Goal: Task Accomplishment & Management: Use online tool/utility

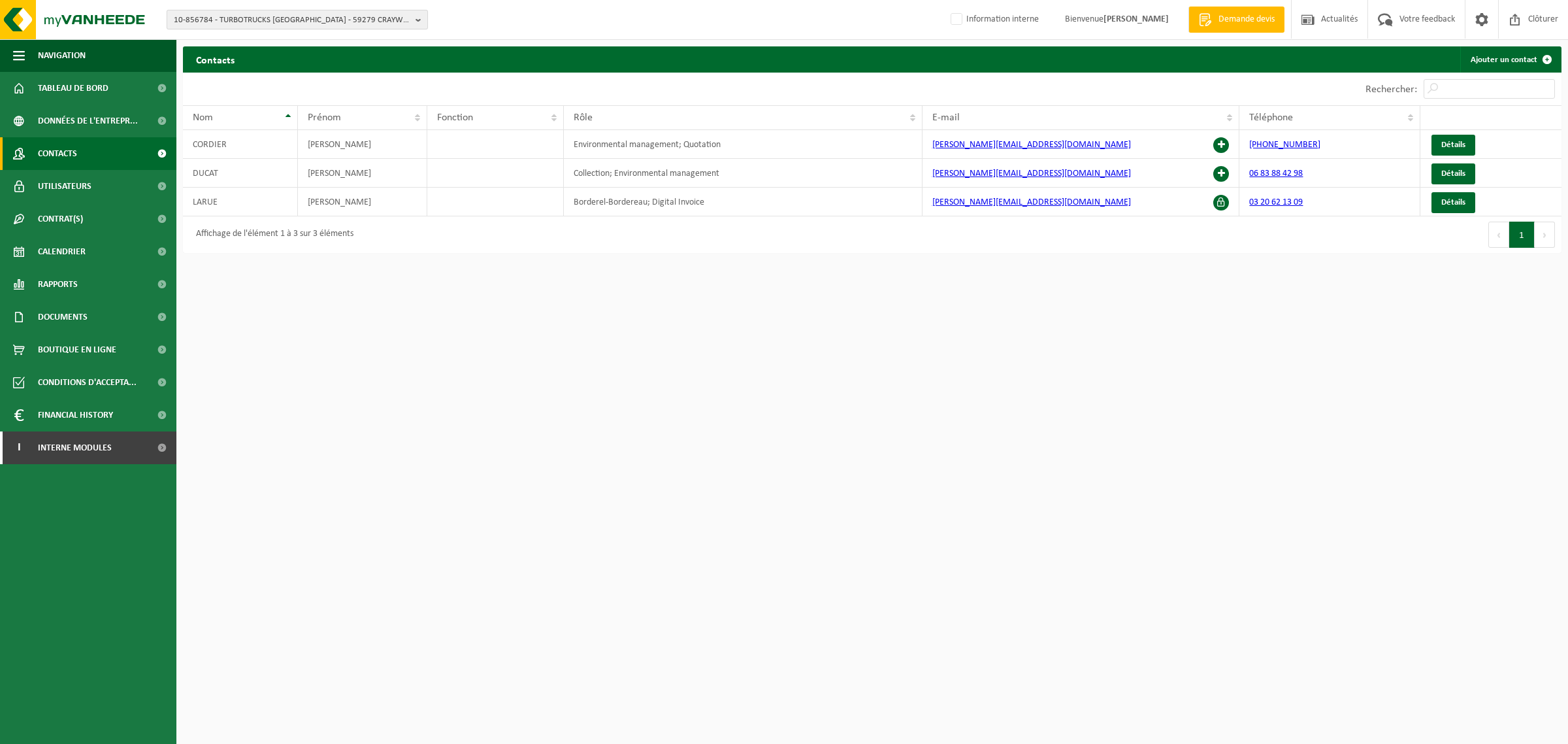
click at [322, 18] on span "10-856784 - TURBOTRUCKS DUNKERQUE - 59279 CRAYWICK, RUE DE L'EUROPE" at bounding box center [292, 20] width 237 height 20
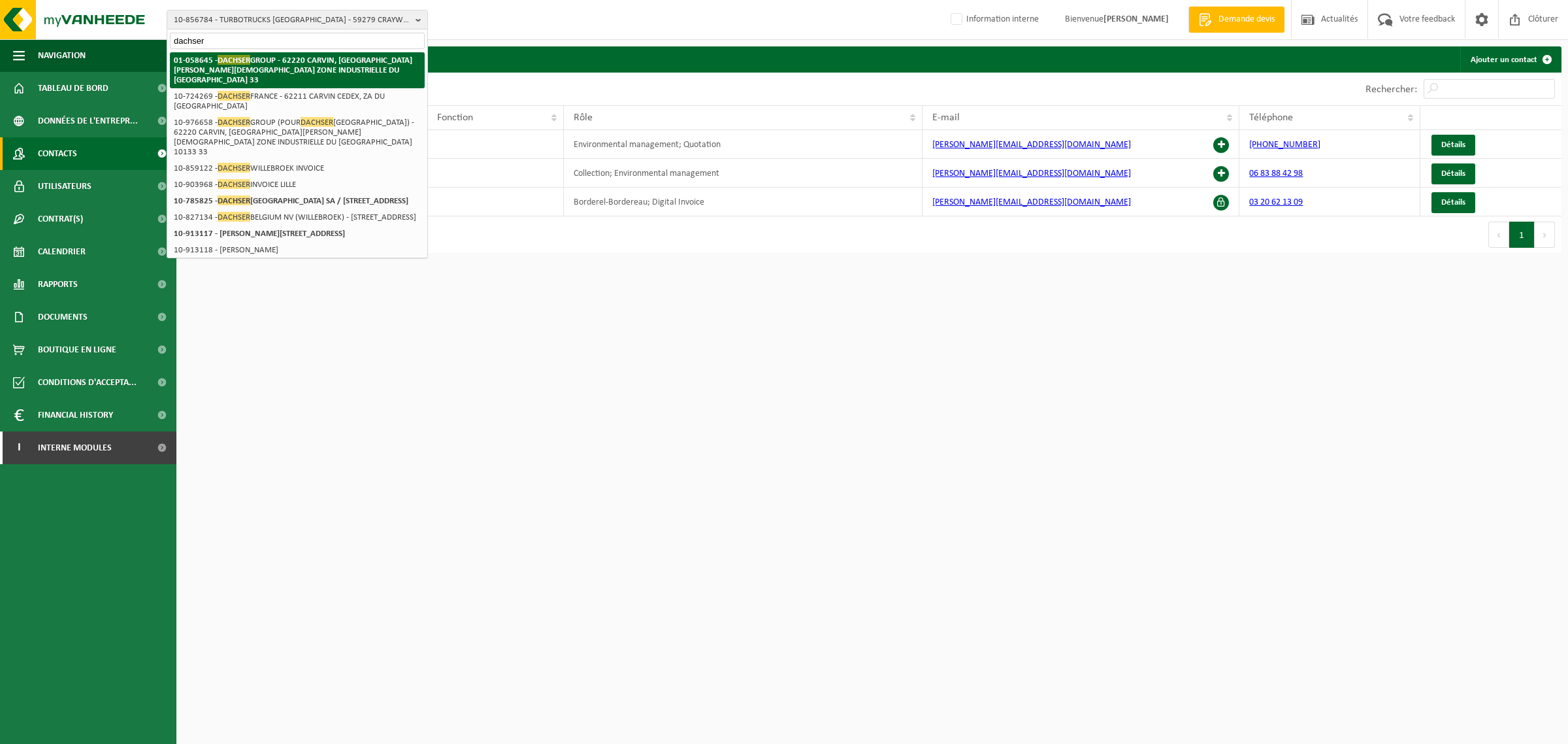
type input "dachser"
click at [287, 59] on strong "01-058645 - DACHSER GROUP - 62220 CARVIN, RUE LOUIS JOSEPH GAY LUSSAC ZONE INDU…" at bounding box center [292, 70] width 238 height 29
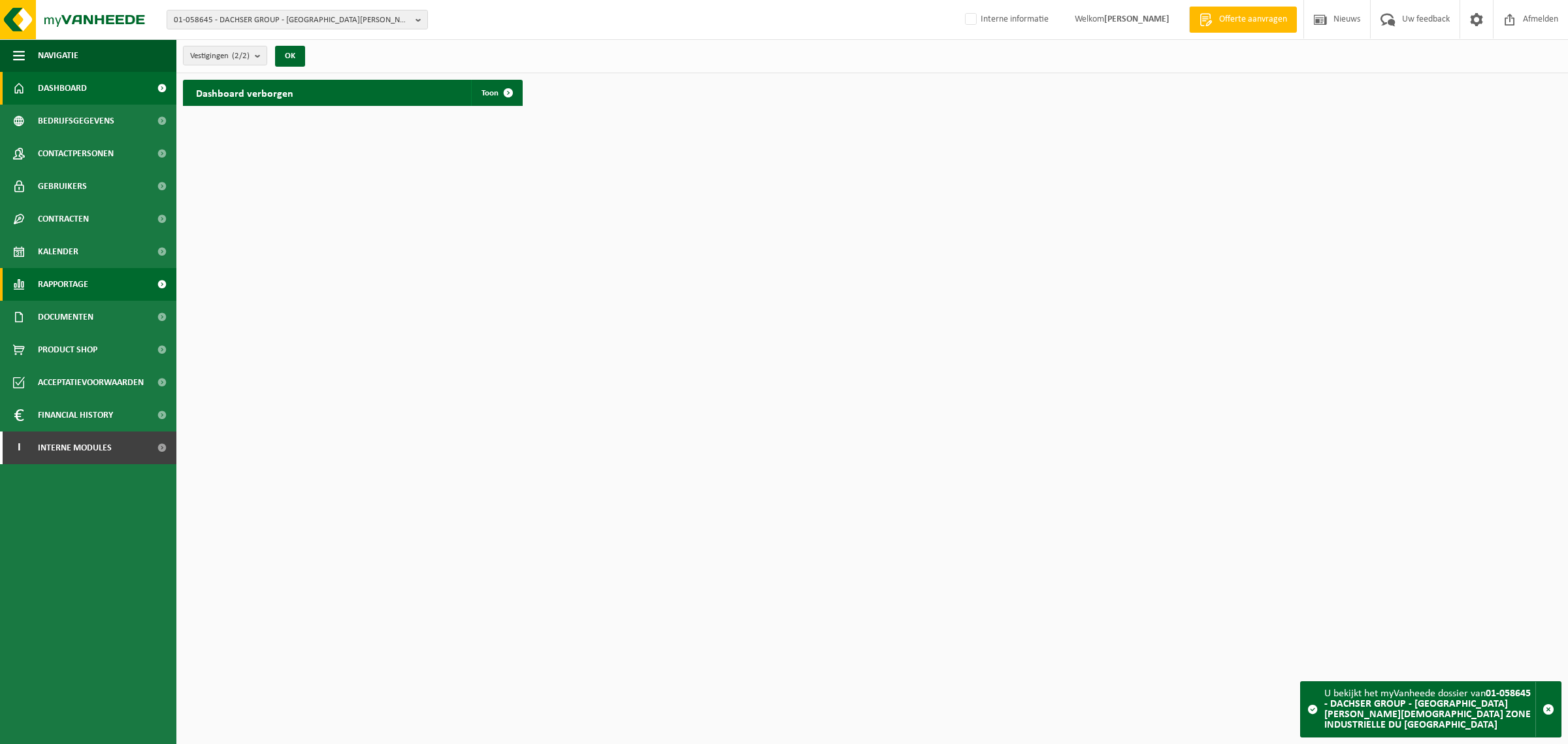
click at [57, 284] on span "Rapportage" at bounding box center [63, 284] width 51 height 33
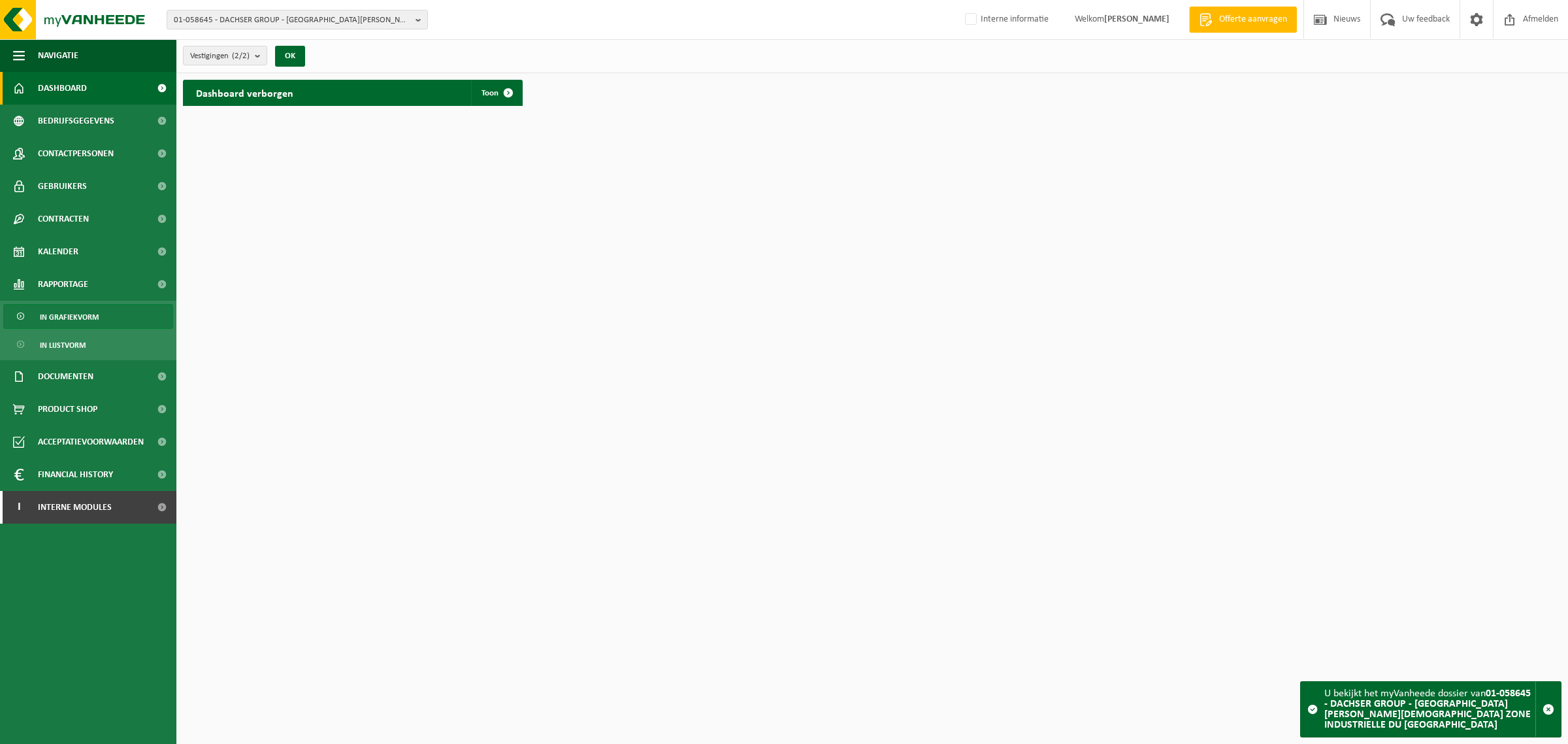
click at [52, 315] on span "In grafiekvorm" at bounding box center [69, 317] width 59 height 25
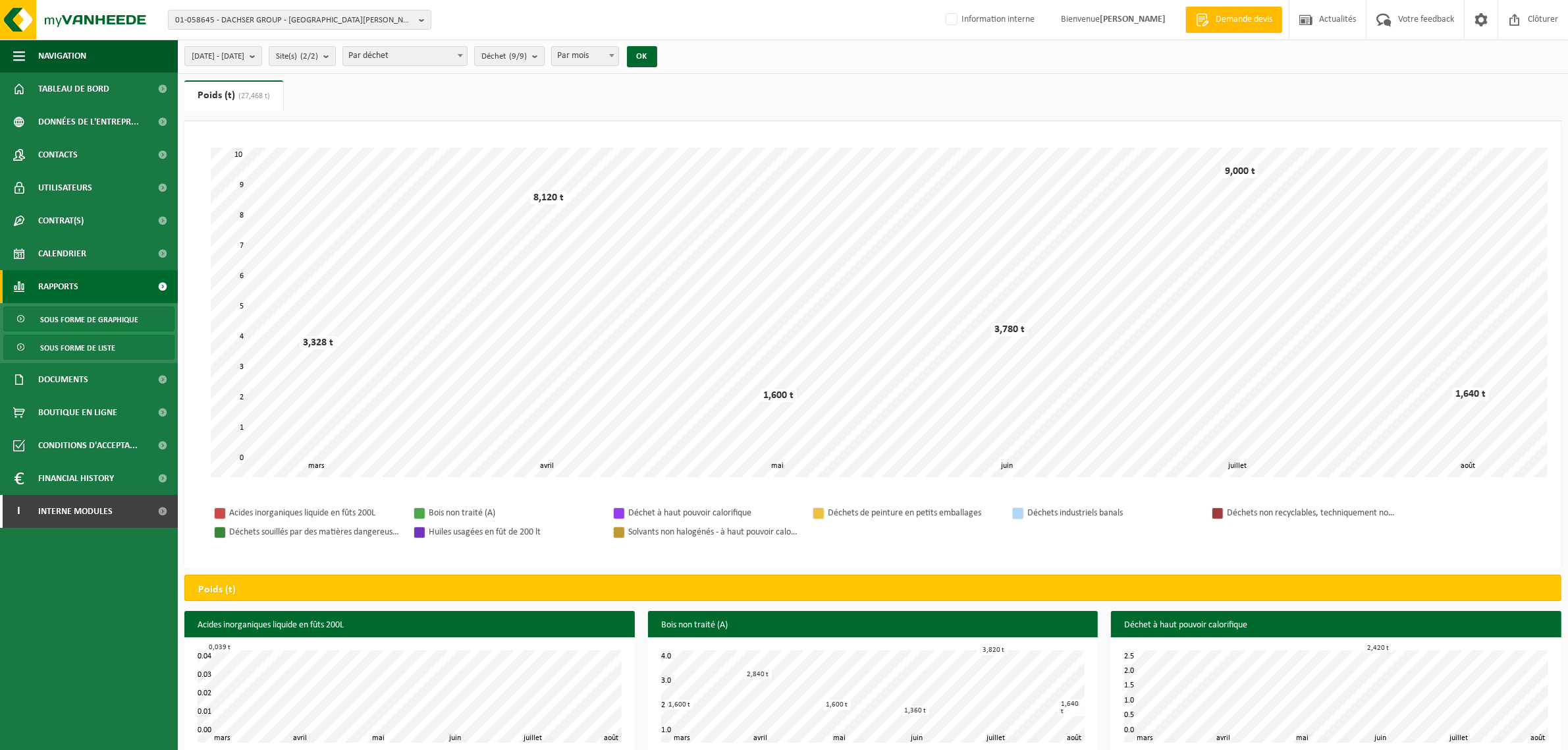
click at [69, 351] on span "Sous forme de liste" at bounding box center [78, 348] width 75 height 25
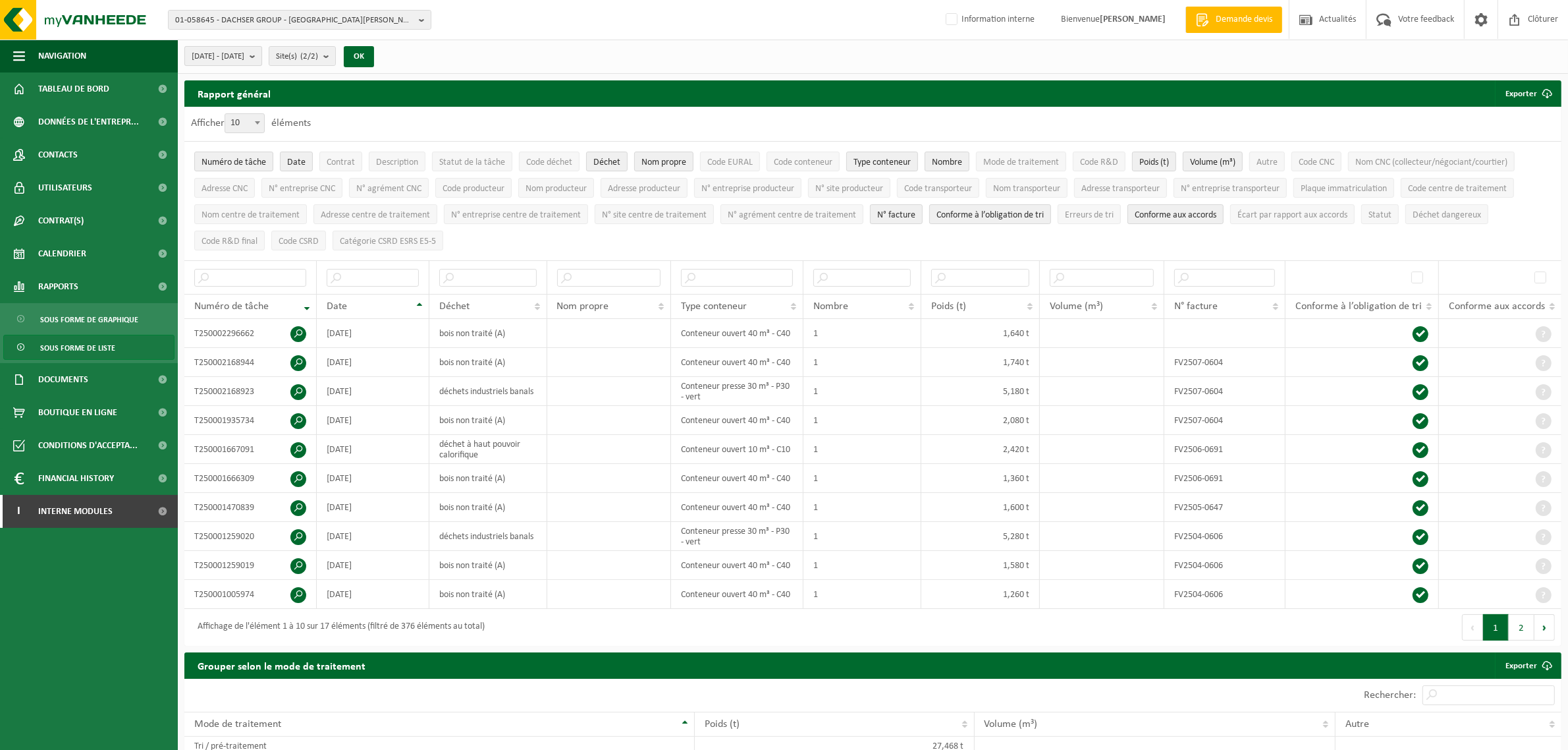
click at [262, 56] on button "[DATE] - [DATE]" at bounding box center [223, 55] width 78 height 20
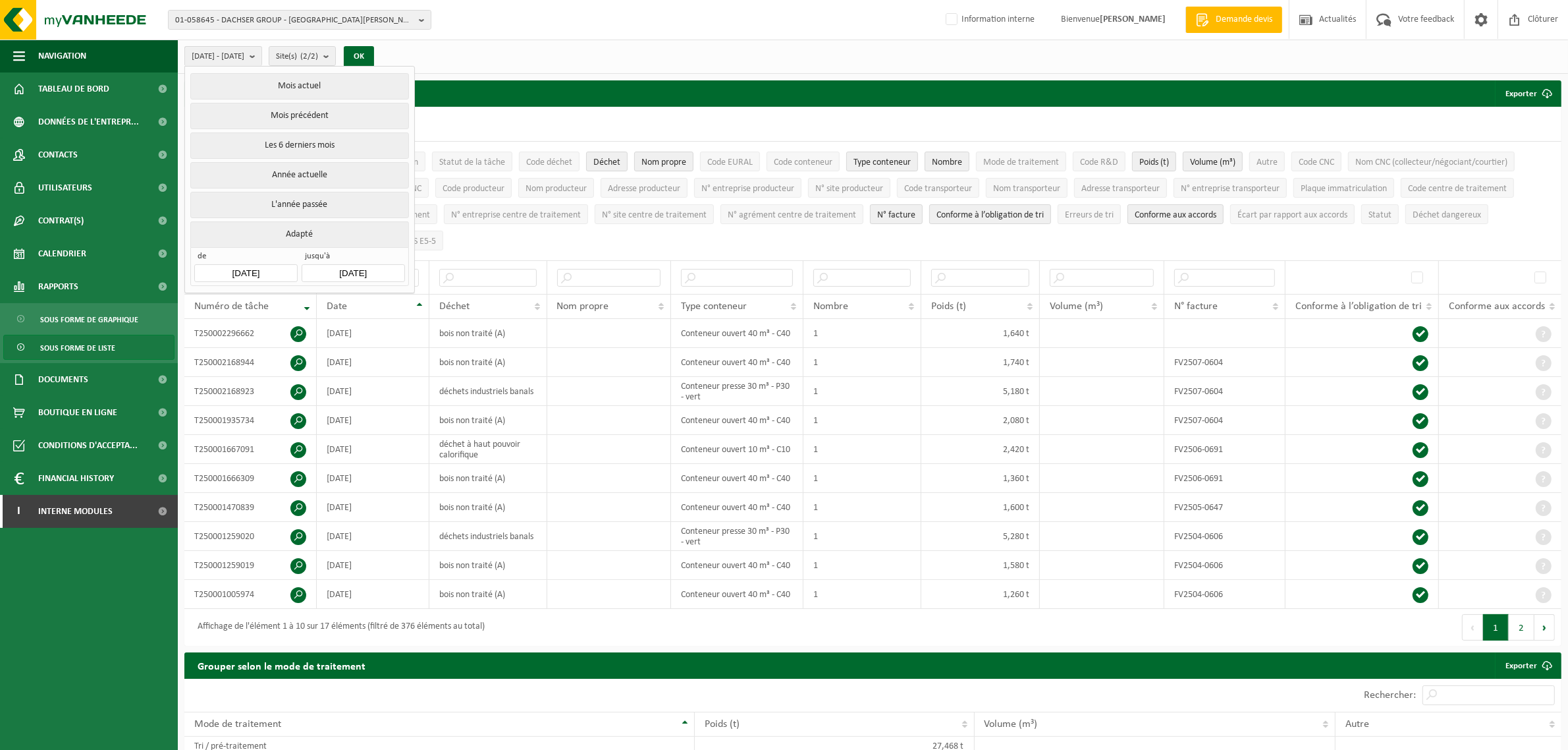
click at [234, 271] on input "[DATE]" at bounding box center [245, 273] width 103 height 18
click at [255, 308] on div "[DATE]" at bounding box center [276, 304] width 58 height 21
click at [277, 308] on div "2025" at bounding box center [276, 304] width 31 height 21
click at [335, 331] on div "2022" at bounding box center [337, 337] width 41 height 37
click at [215, 333] on div "Jan" at bounding box center [222, 332] width 54 height 27
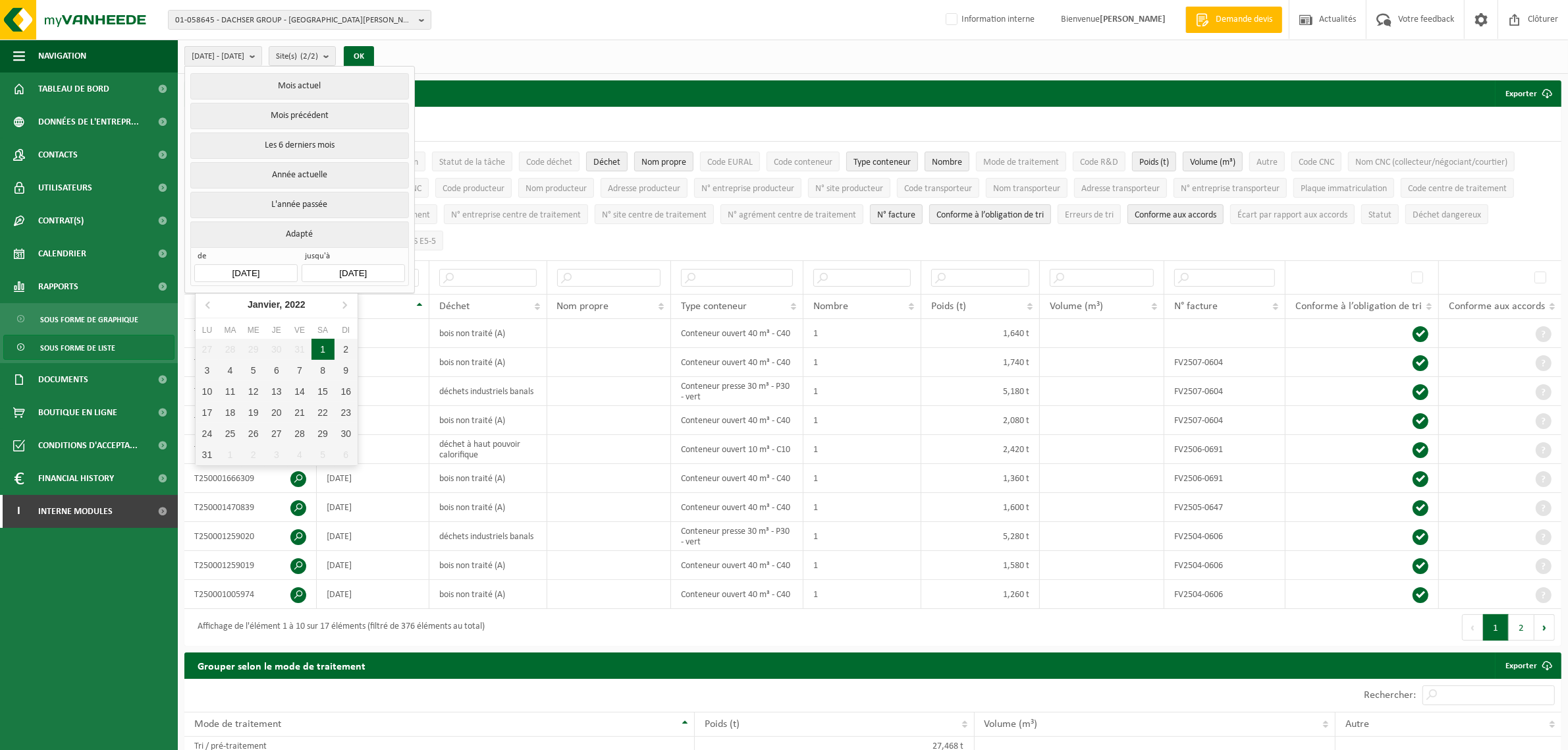
click at [326, 350] on div "1" at bounding box center [323, 349] width 23 height 21
type input "[DATE]"
click at [374, 57] on button "OK" at bounding box center [358, 56] width 30 height 21
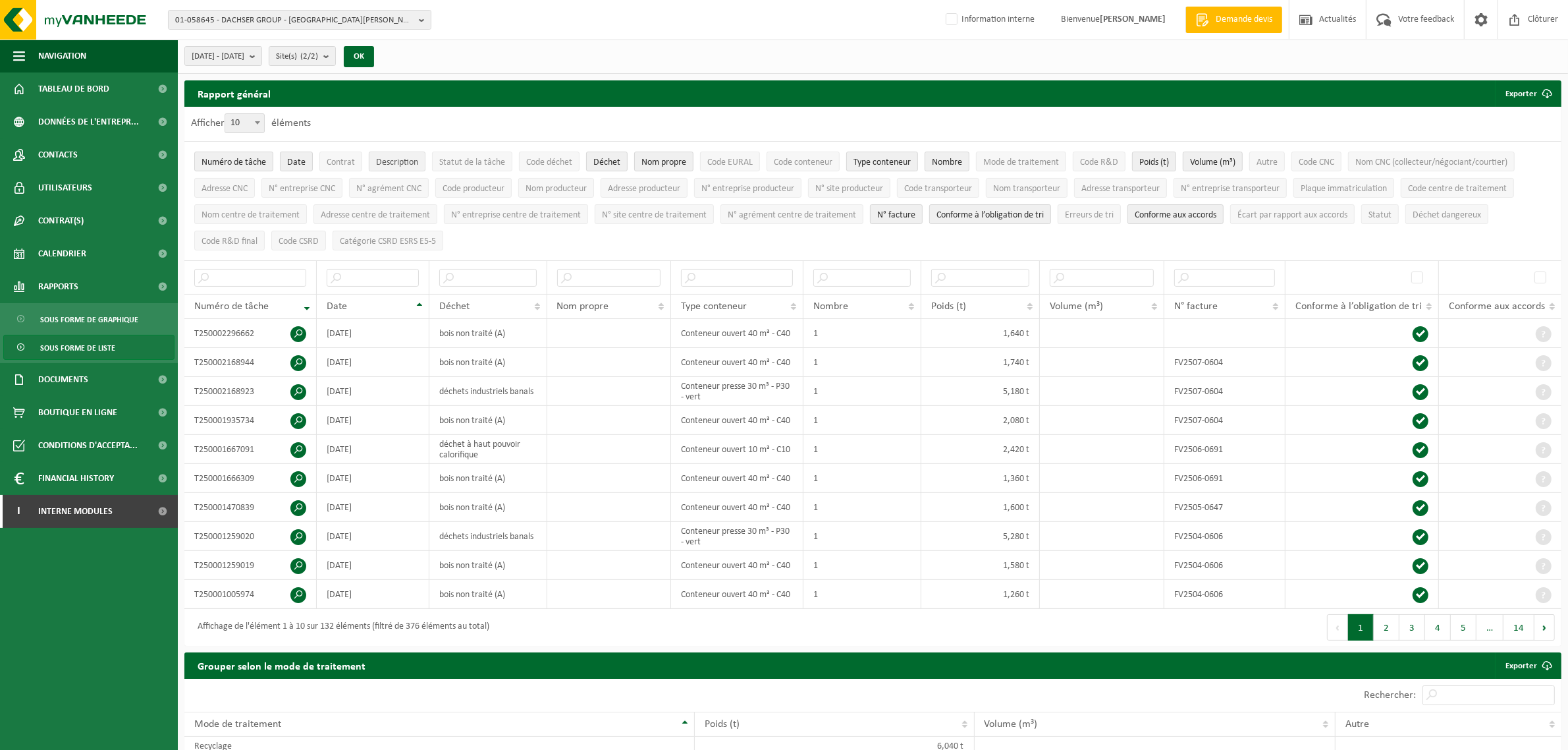
click at [400, 160] on span "Description" at bounding box center [397, 162] width 42 height 10
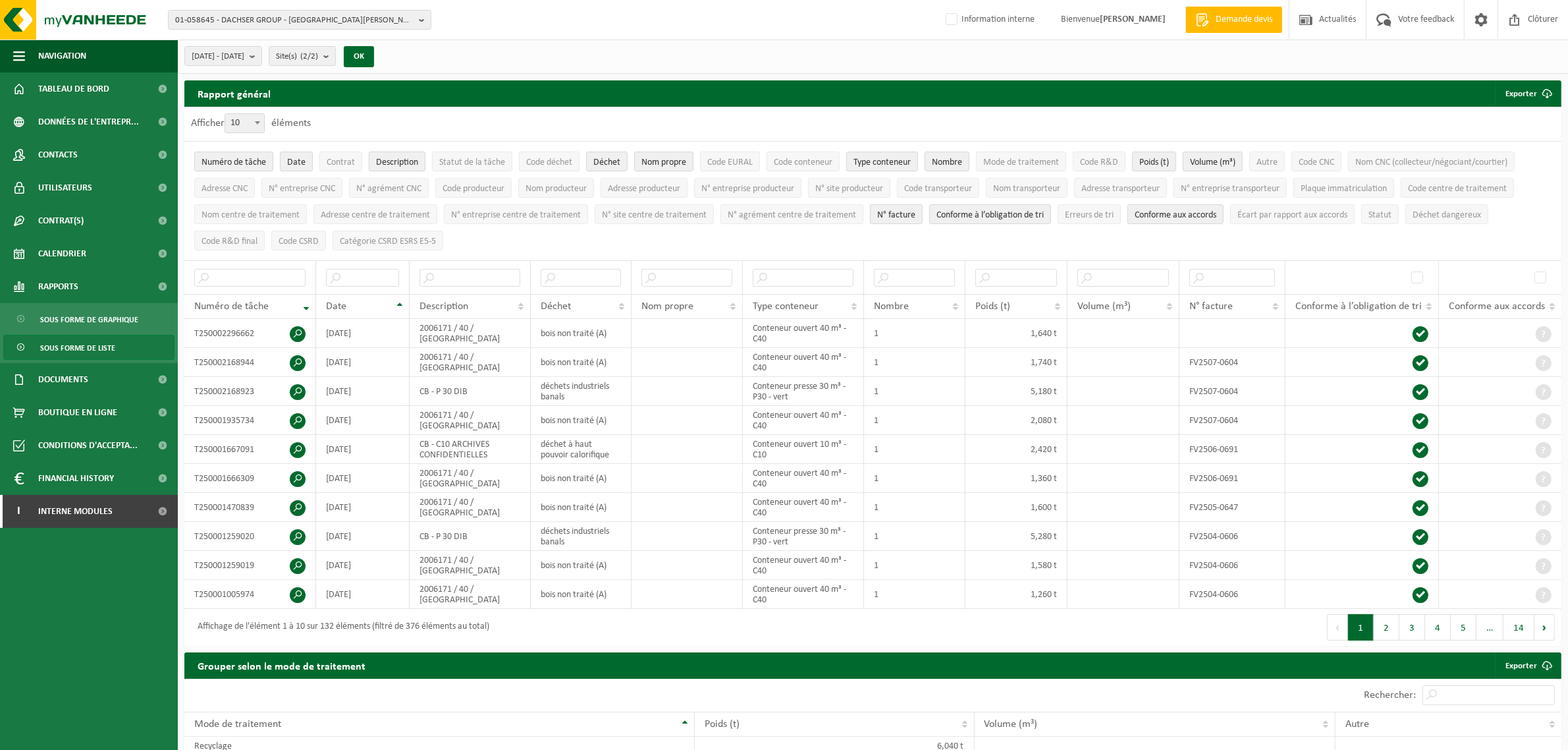
click at [400, 160] on span "Description" at bounding box center [397, 162] width 42 height 10
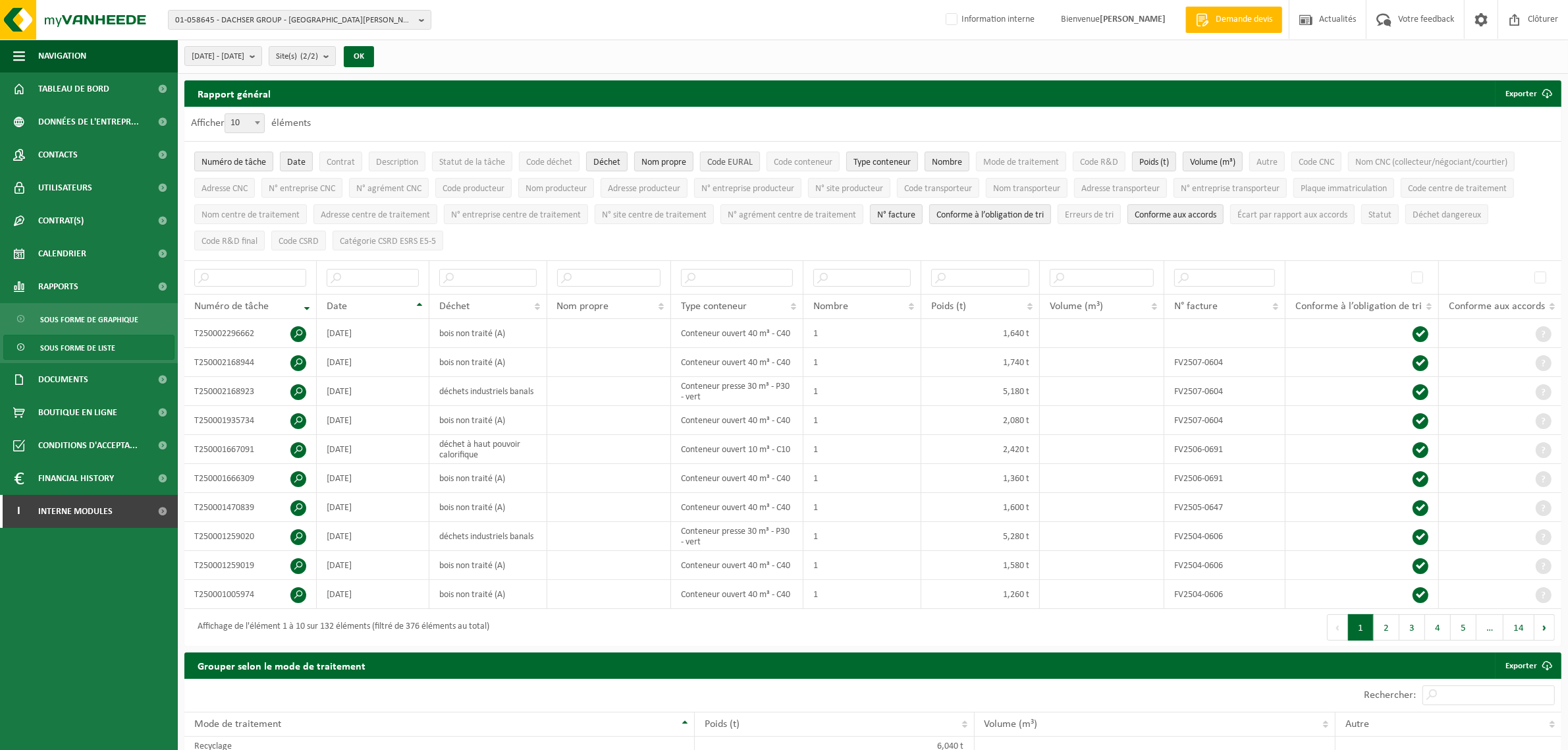
click at [730, 167] on span "Code EURAL" at bounding box center [730, 162] width 46 height 10
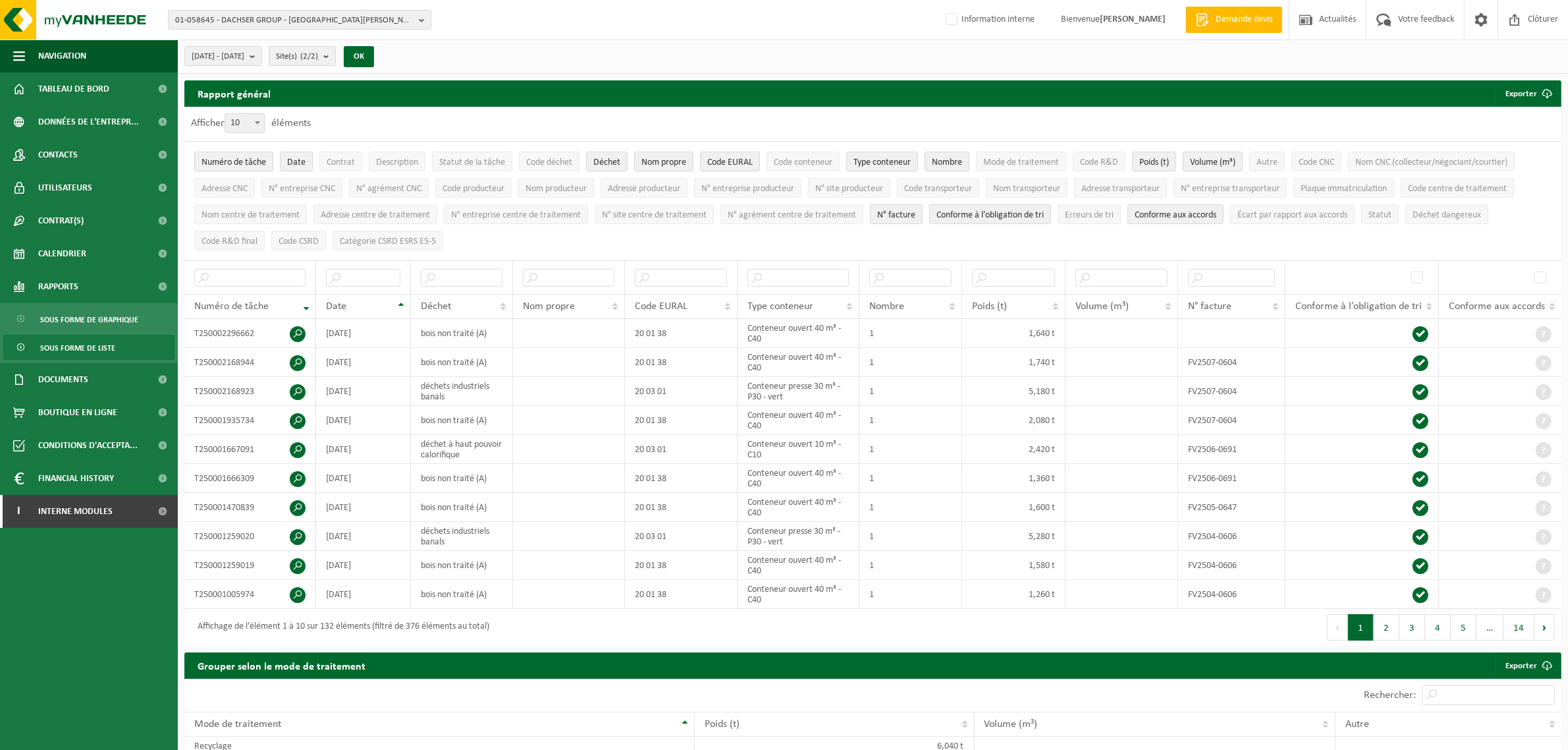
click at [1236, 163] on span "Volume (m³)" at bounding box center [1213, 162] width 46 height 10
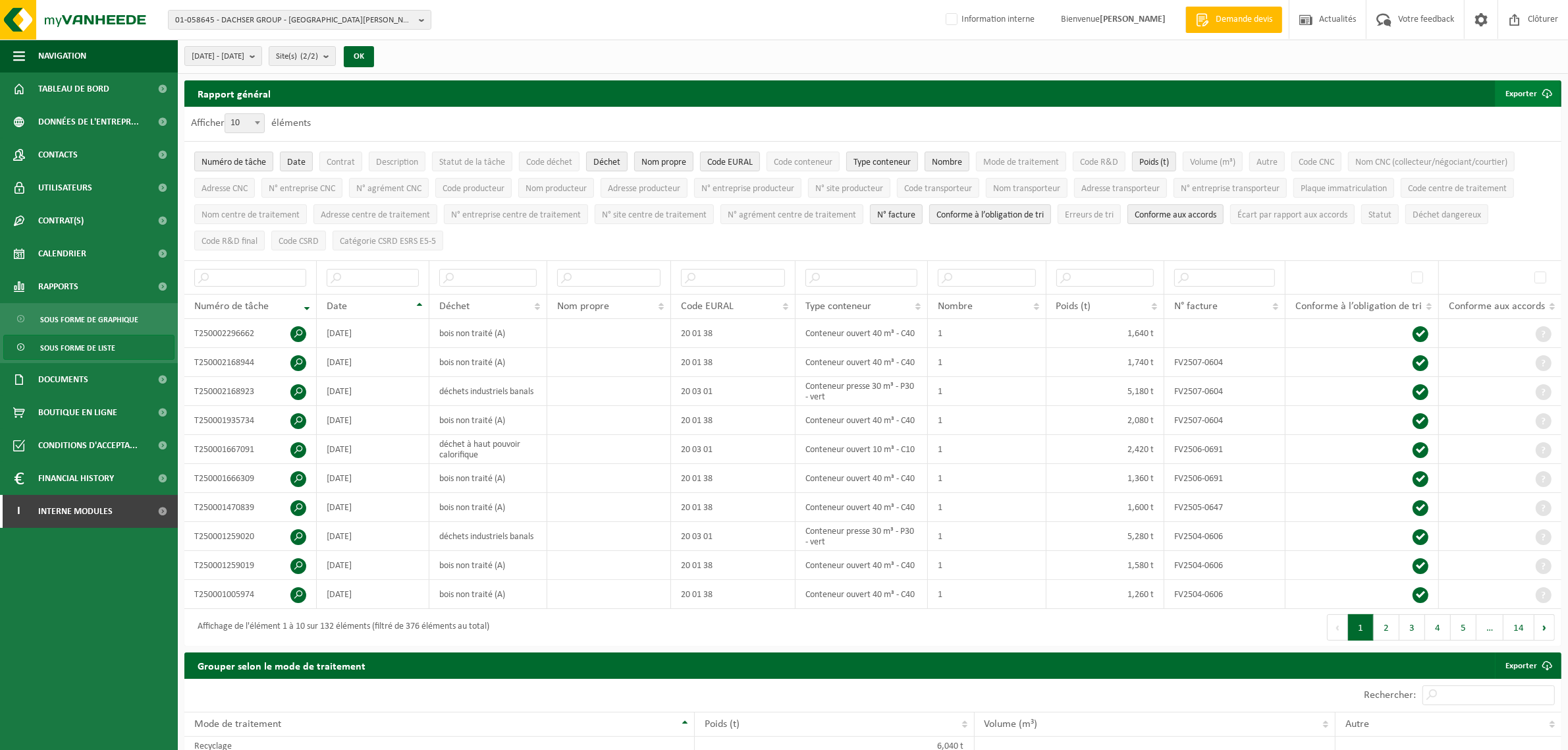
click at [1516, 91] on button "Exporter" at bounding box center [1527, 94] width 65 height 27
click at [1492, 117] on link "Seulement le résultat des filtres sélectionnés" at bounding box center [1468, 120] width 182 height 27
